Goal: Information Seeking & Learning: Compare options

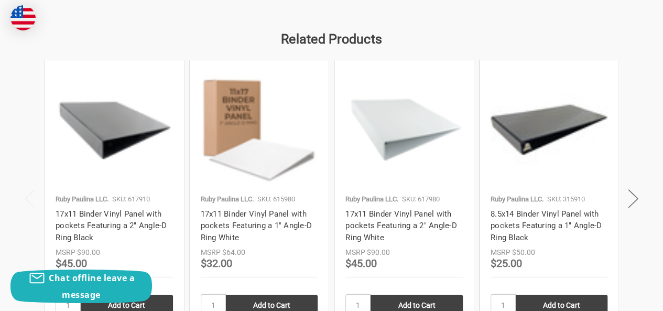
scroll to position [1446, 0]
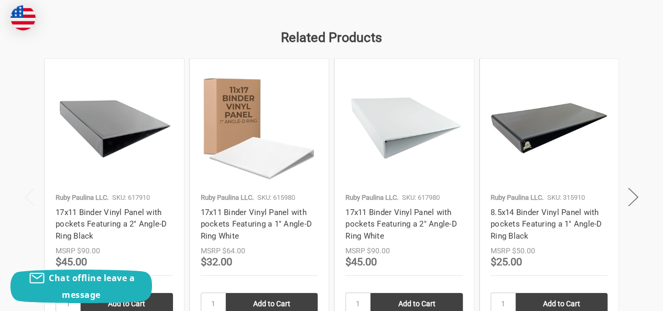
click at [111, 136] on img at bounding box center [114, 128] width 117 height 117
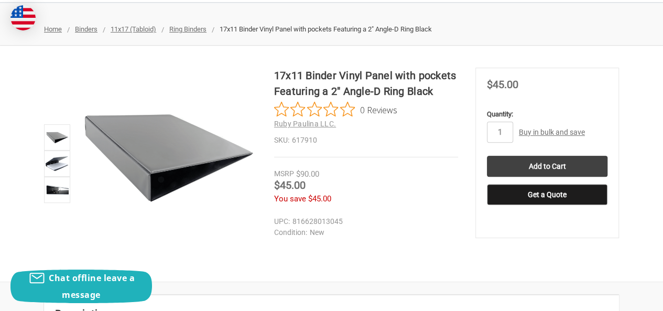
scroll to position [126, 0]
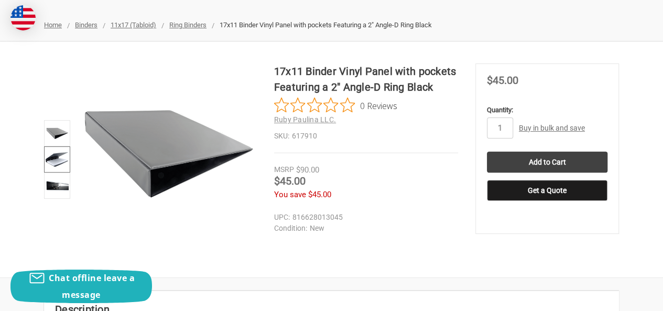
click at [56, 165] on img at bounding box center [57, 159] width 23 height 23
